Goal: Task Accomplishment & Management: Manage account settings

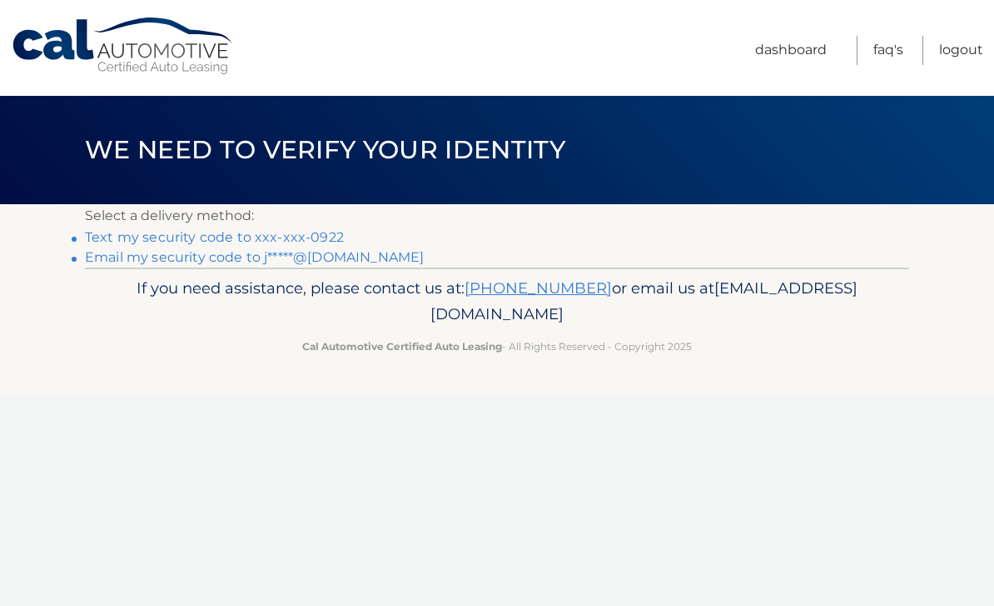
click at [321, 242] on link "Text my security code to xxx-xxx-0922" at bounding box center [214, 237] width 259 height 16
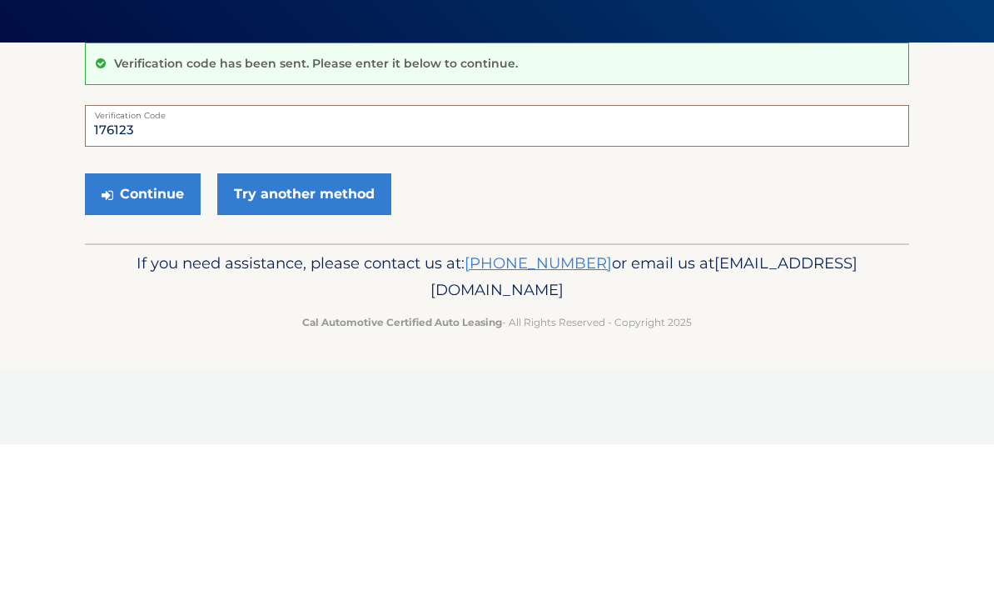
type input "176123"
click at [137, 335] on button "Continue" at bounding box center [143, 356] width 116 height 42
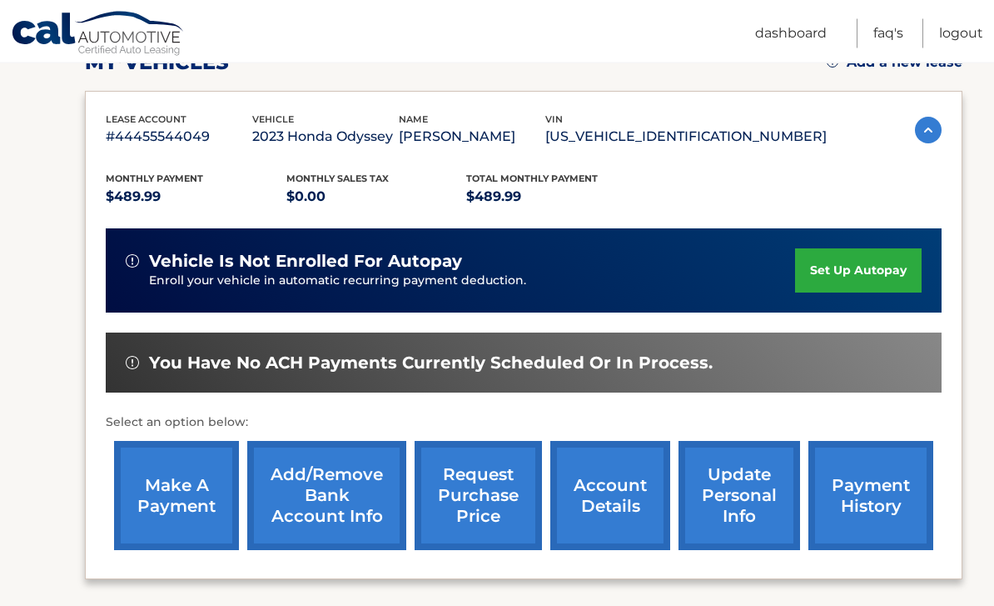
scroll to position [322, 0]
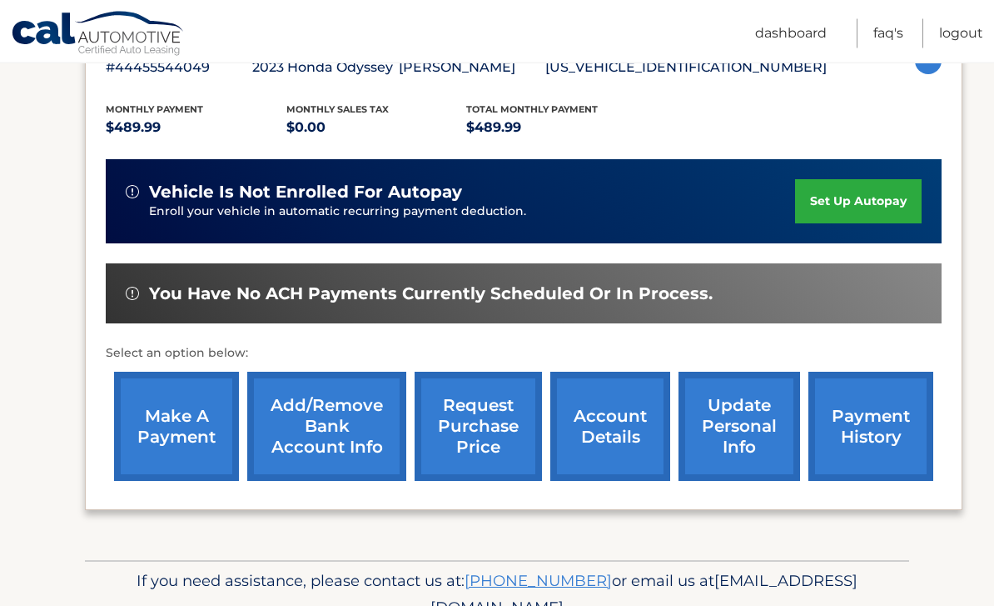
click at [625, 425] on link "account details" at bounding box center [611, 426] width 120 height 109
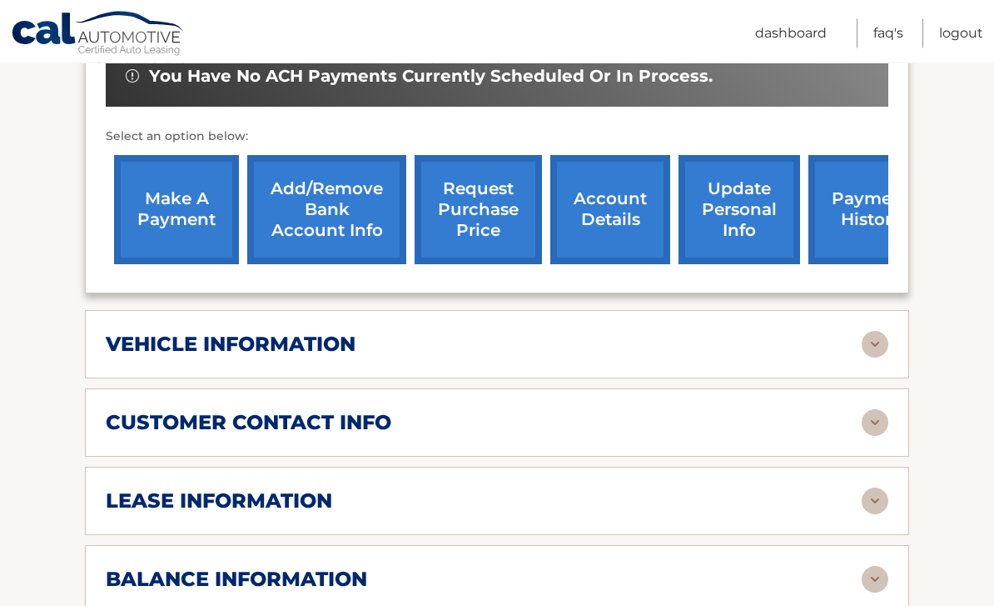
scroll to position [586, 0]
click at [870, 331] on img at bounding box center [875, 344] width 27 height 27
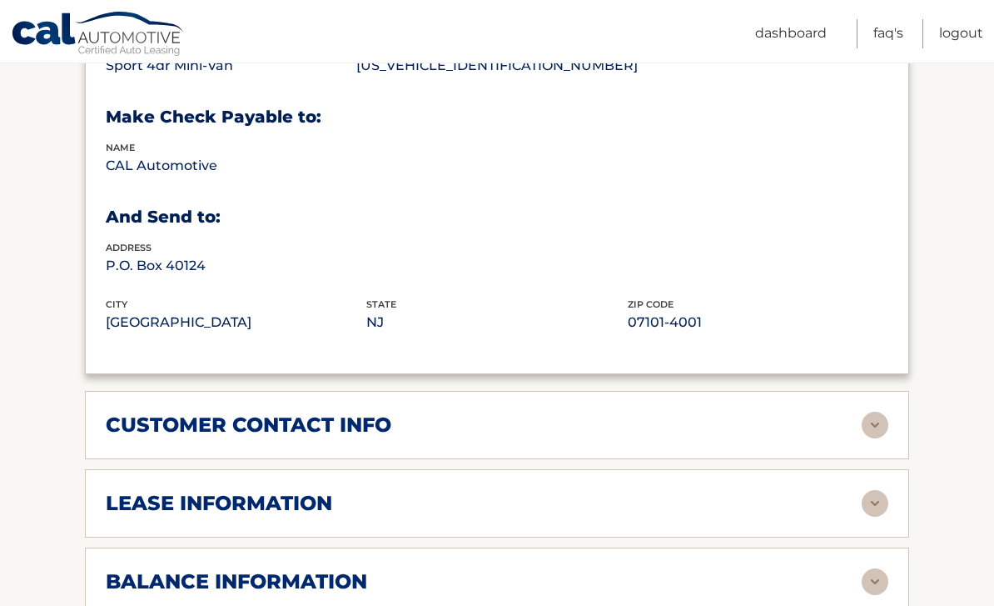
scroll to position [1006, 0]
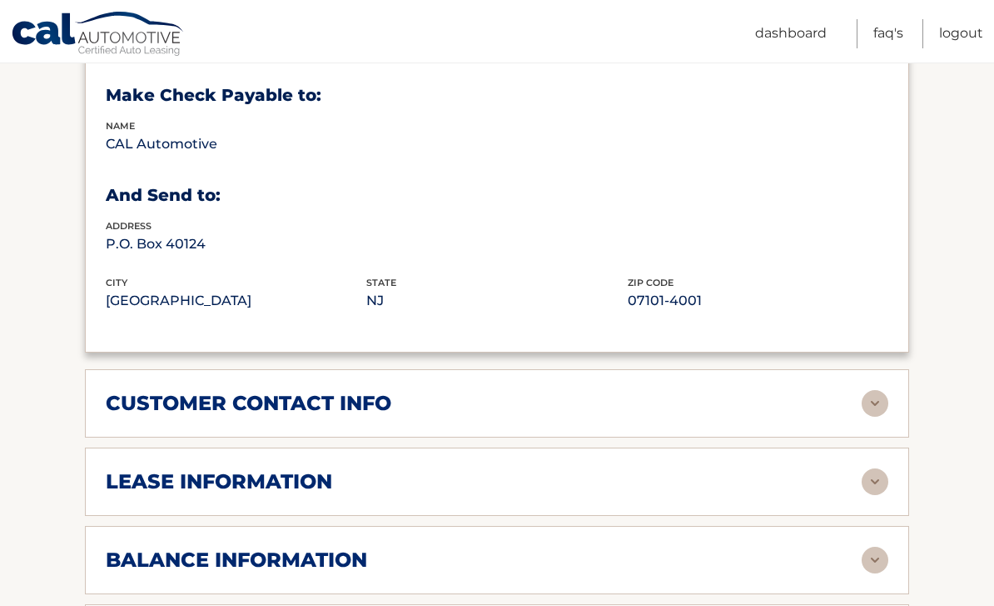
click at [640, 401] on div "customer contact info full name [PERSON_NAME] street address [STREET_ADDRESS] c…" at bounding box center [497, 403] width 825 height 68
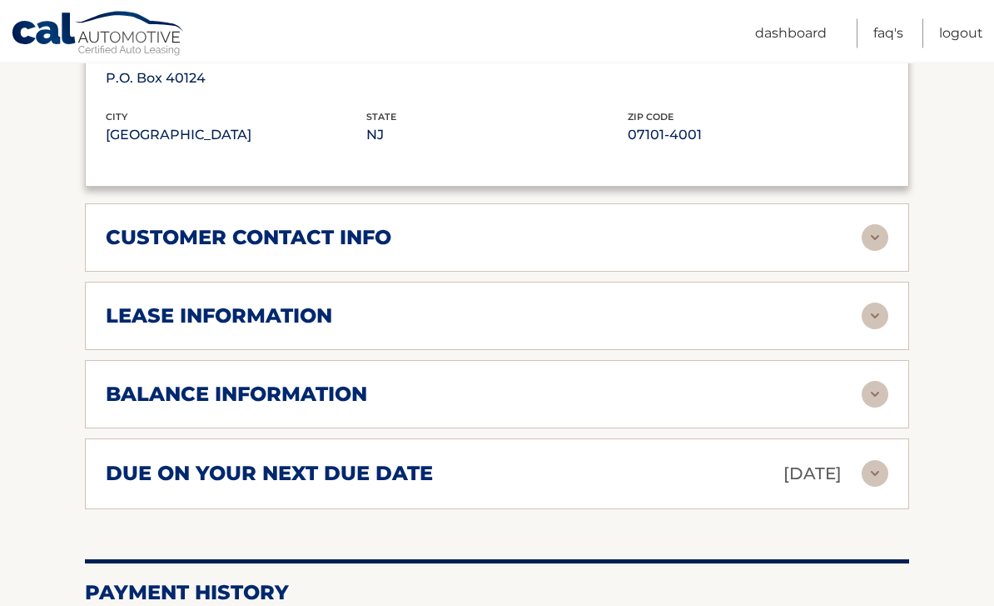
click at [885, 303] on img at bounding box center [875, 316] width 27 height 27
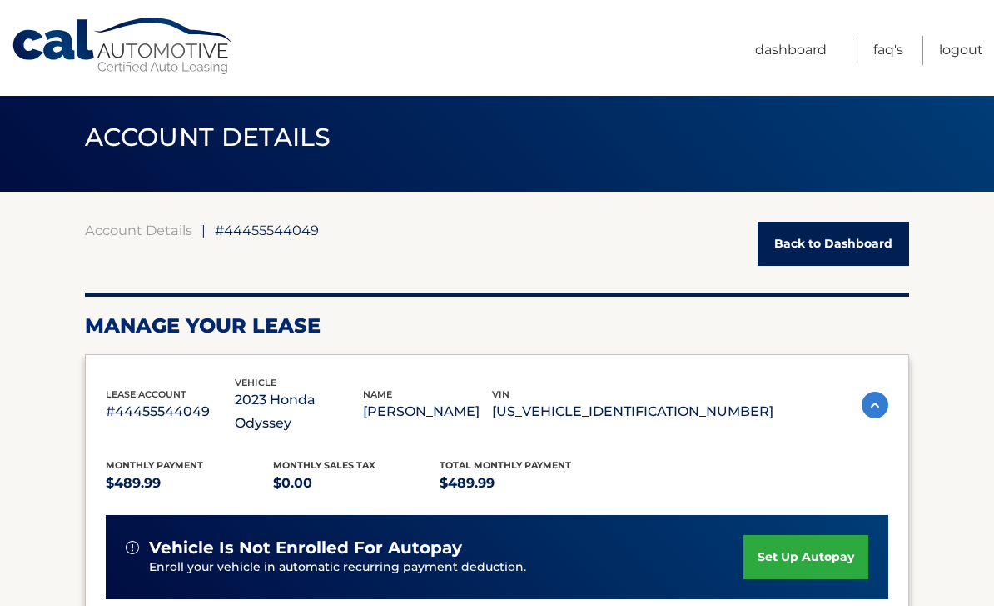
scroll to position [0, 0]
